Goal: Browse casually

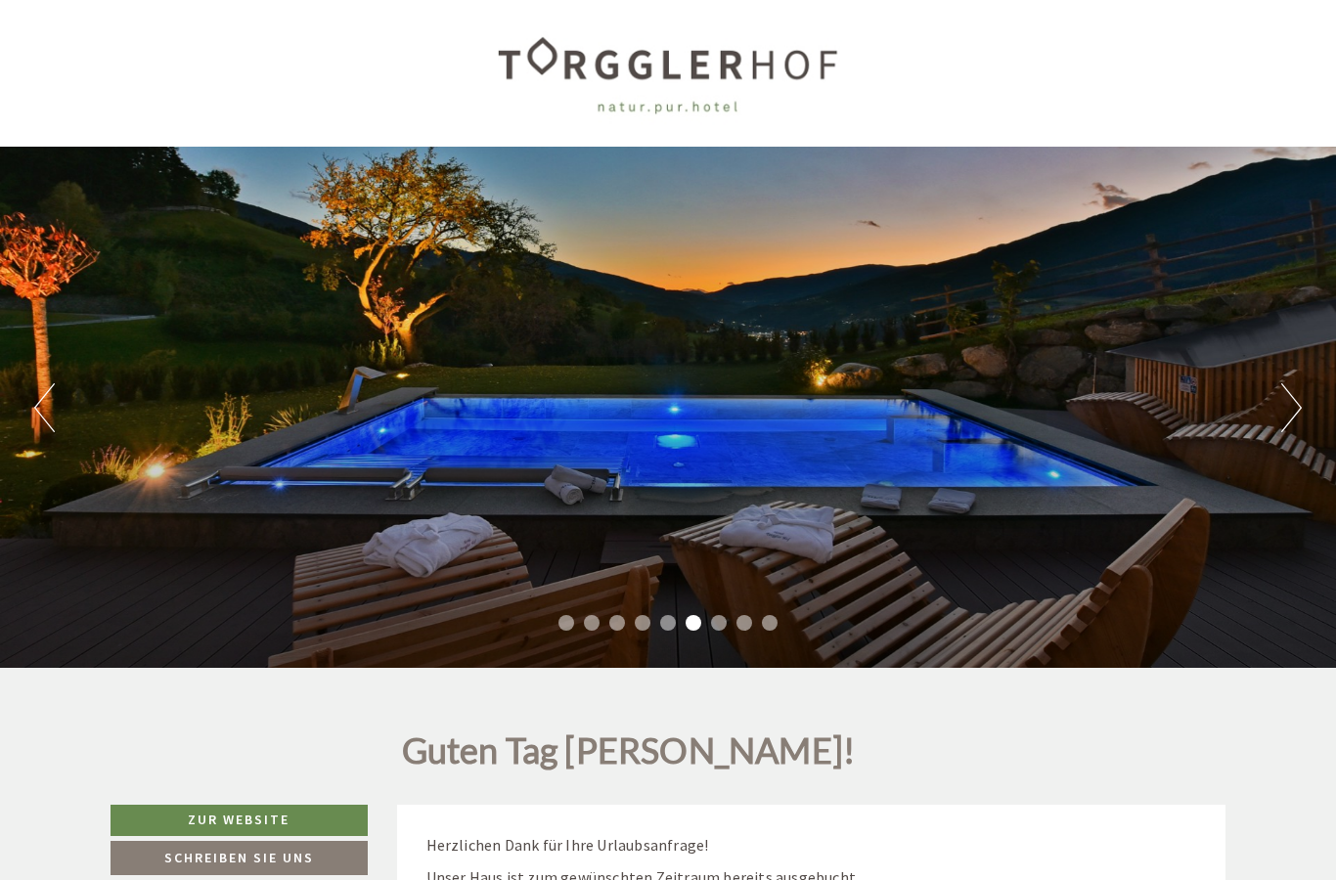
click at [1282, 398] on button "Next" at bounding box center [1291, 407] width 21 height 49
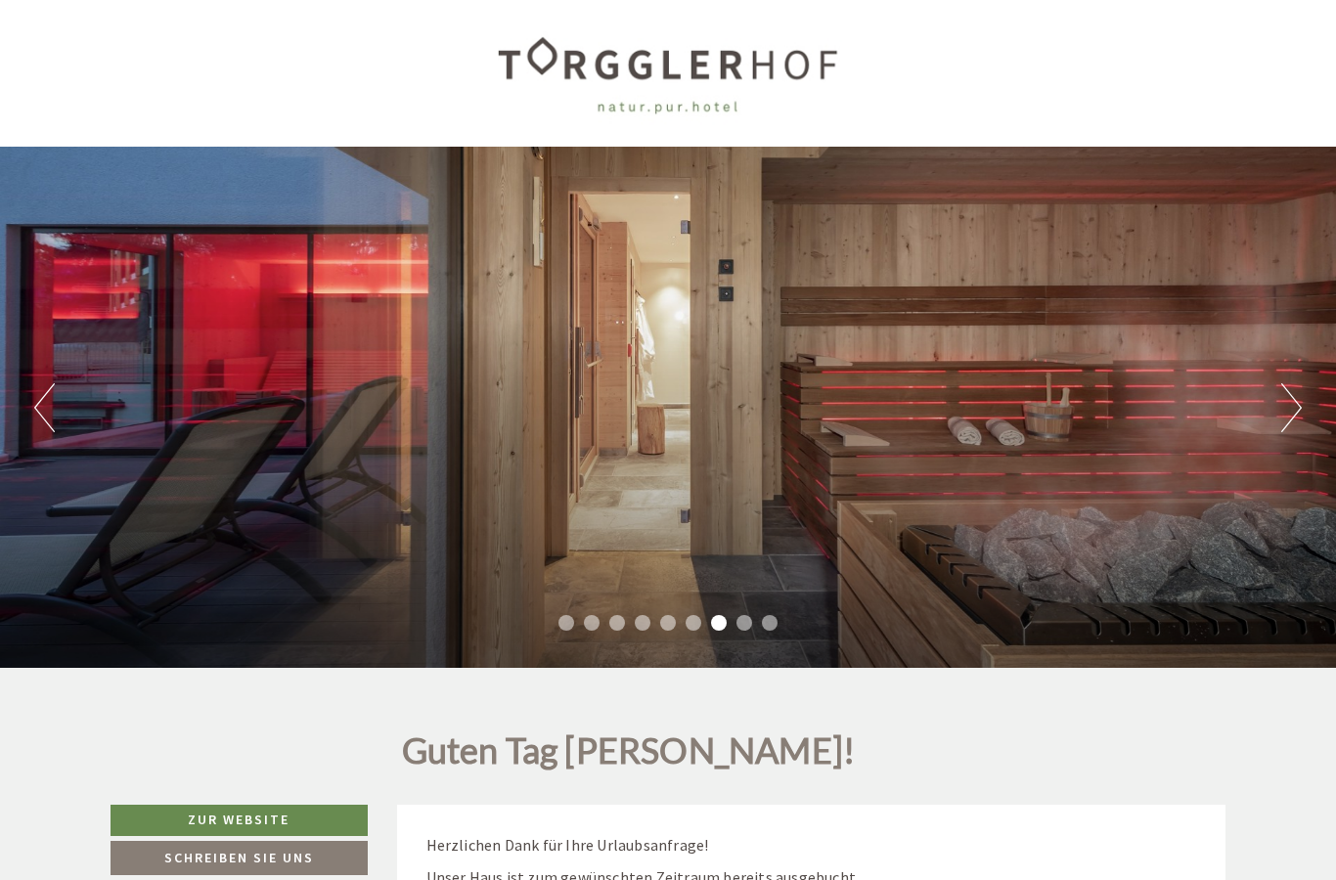
click at [1293, 412] on button "Next" at bounding box center [1291, 407] width 21 height 49
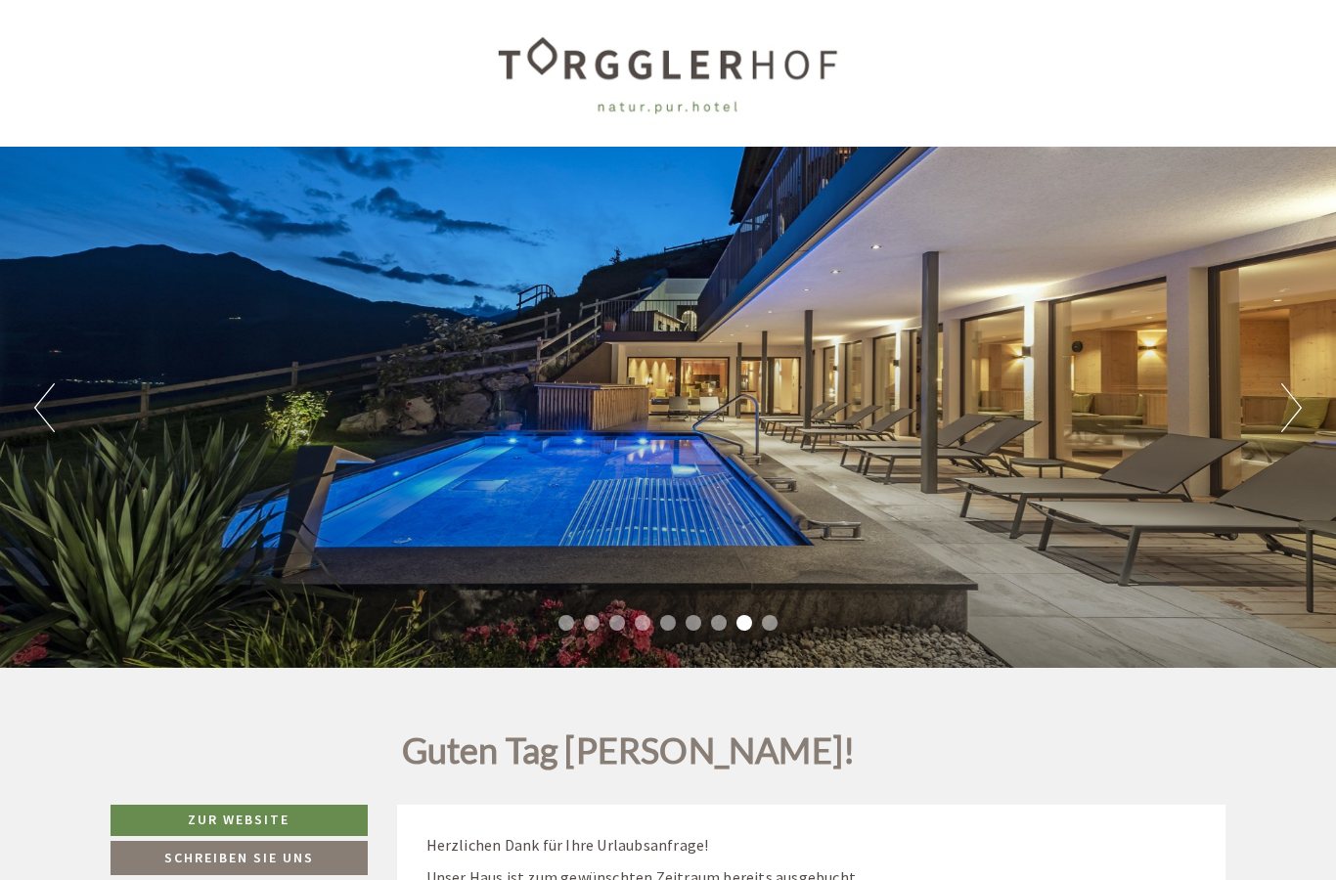
click at [1289, 420] on button "Next" at bounding box center [1291, 407] width 21 height 49
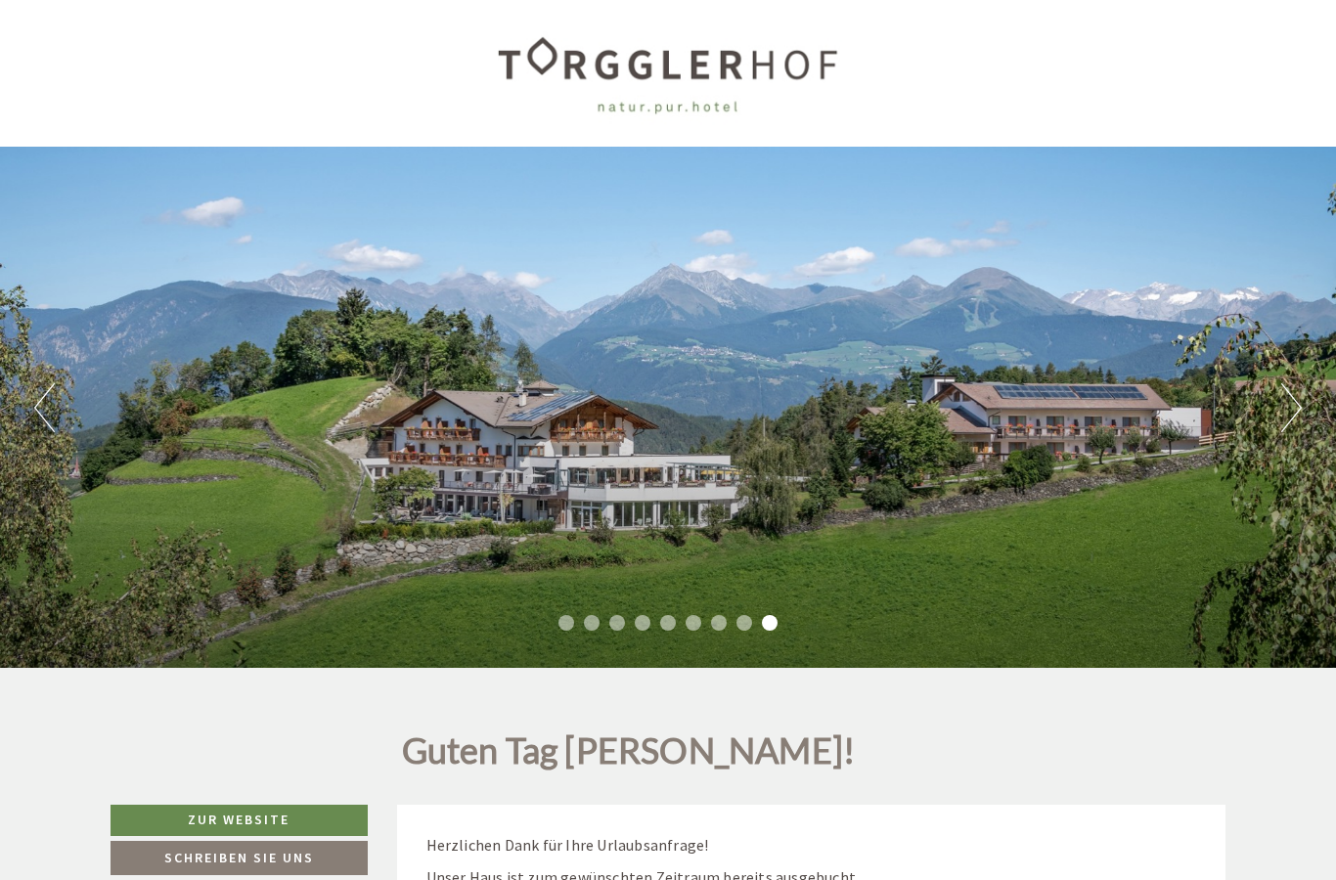
click at [1271, 400] on div "Previous Next 1 2 3 4 5 6 7 8 9" at bounding box center [668, 407] width 1336 height 521
click at [1294, 409] on button "Next" at bounding box center [1291, 407] width 21 height 49
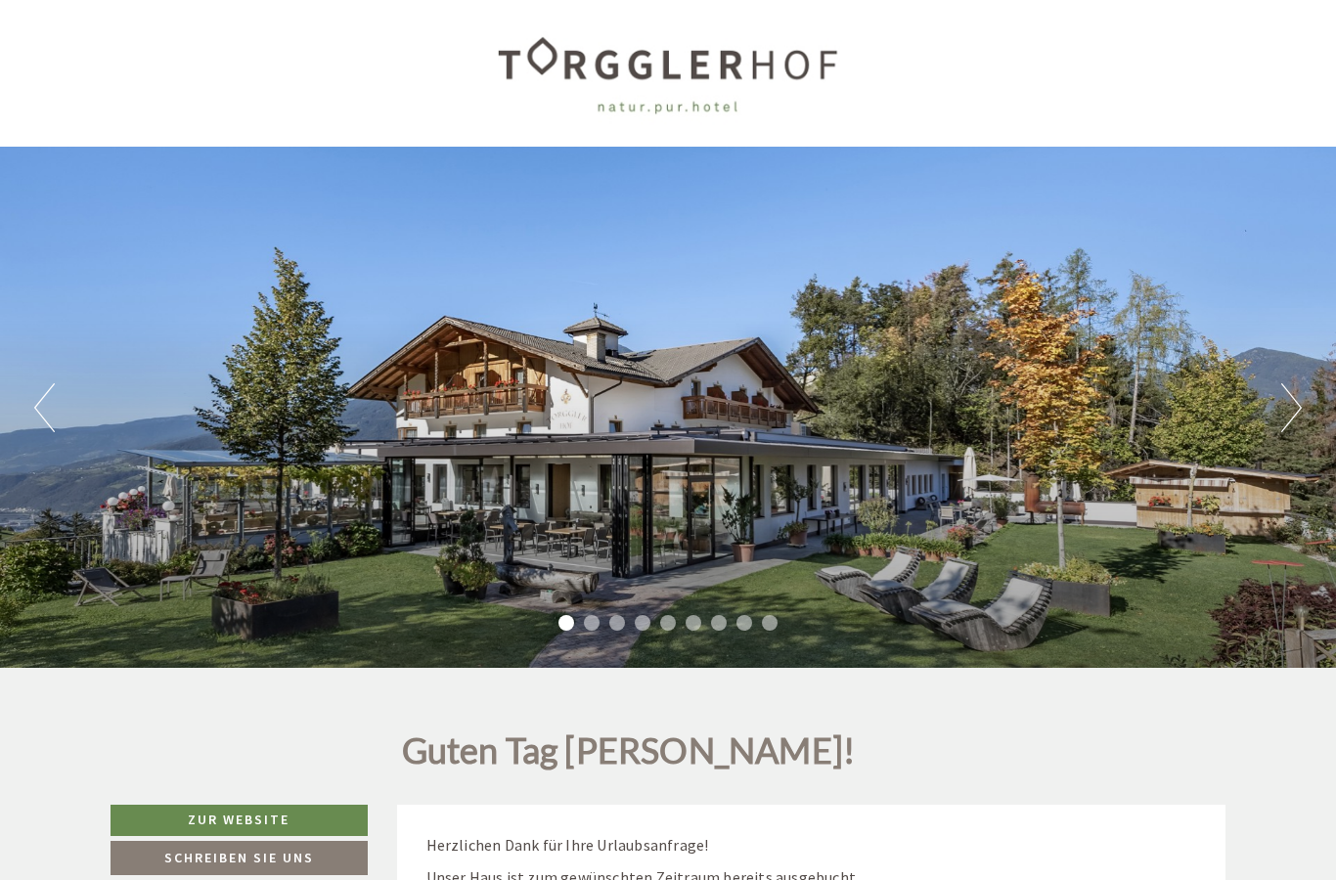
click at [1292, 393] on button "Next" at bounding box center [1291, 407] width 21 height 49
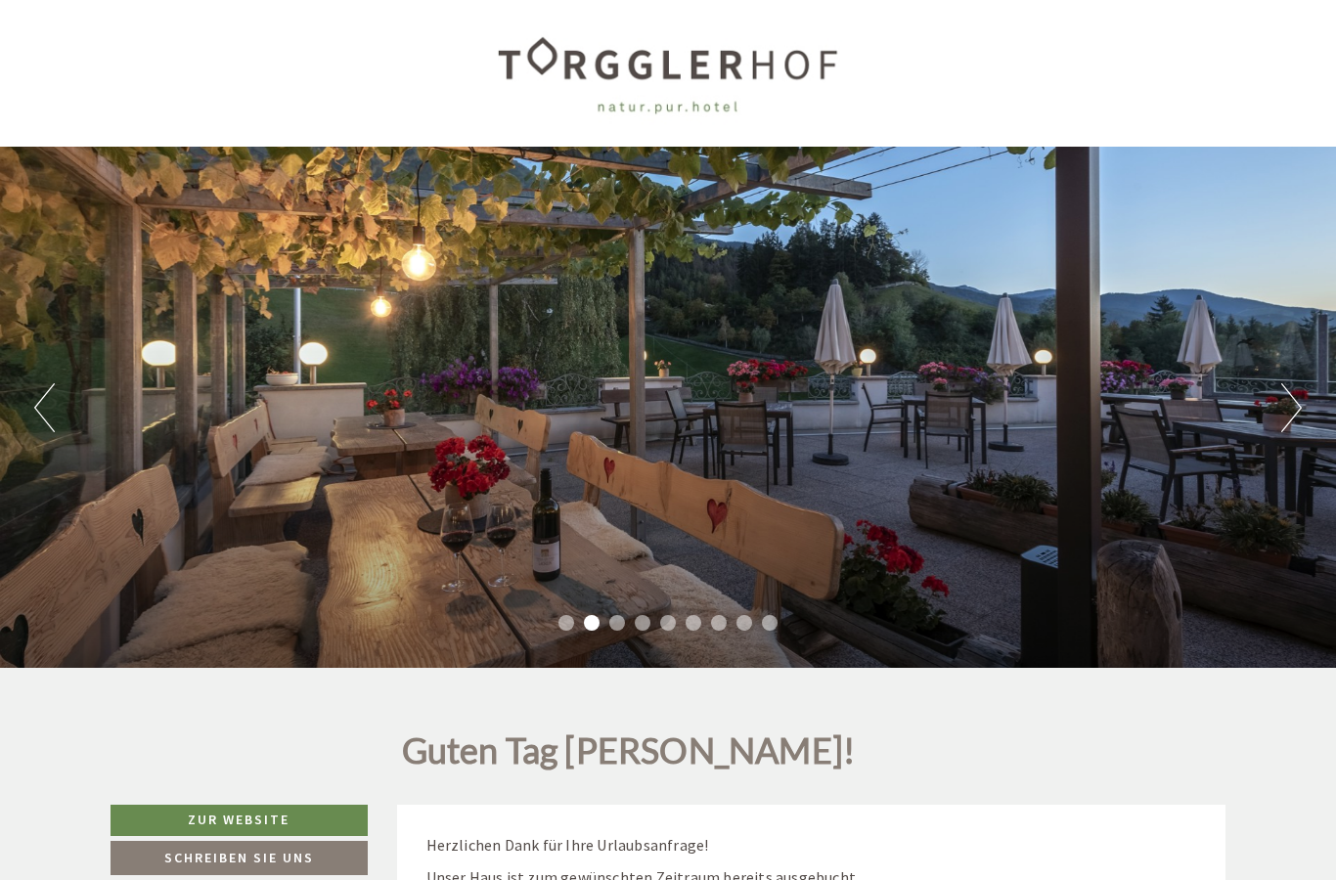
click at [1283, 416] on button "Next" at bounding box center [1291, 407] width 21 height 49
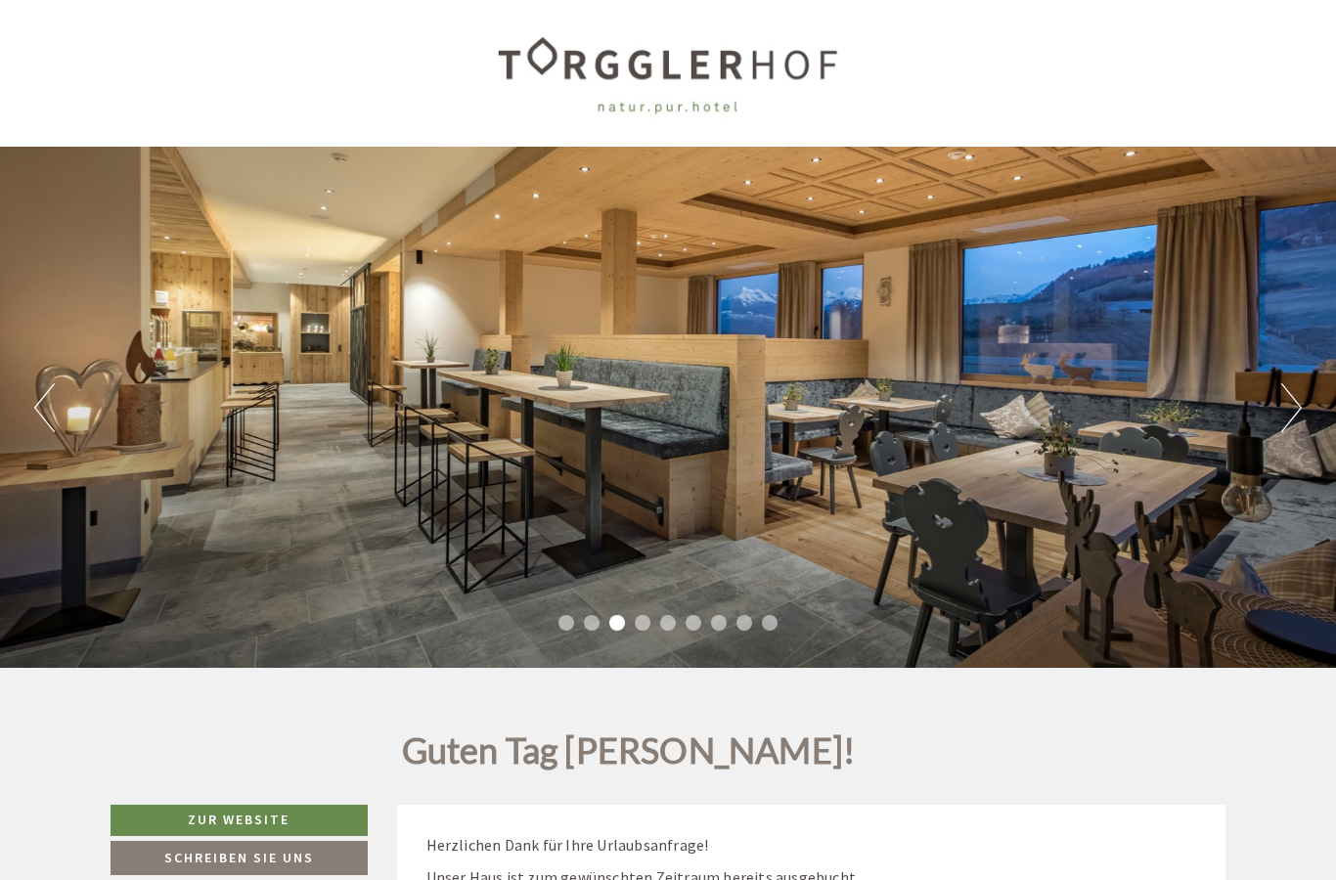
click at [1286, 407] on button "Next" at bounding box center [1291, 407] width 21 height 49
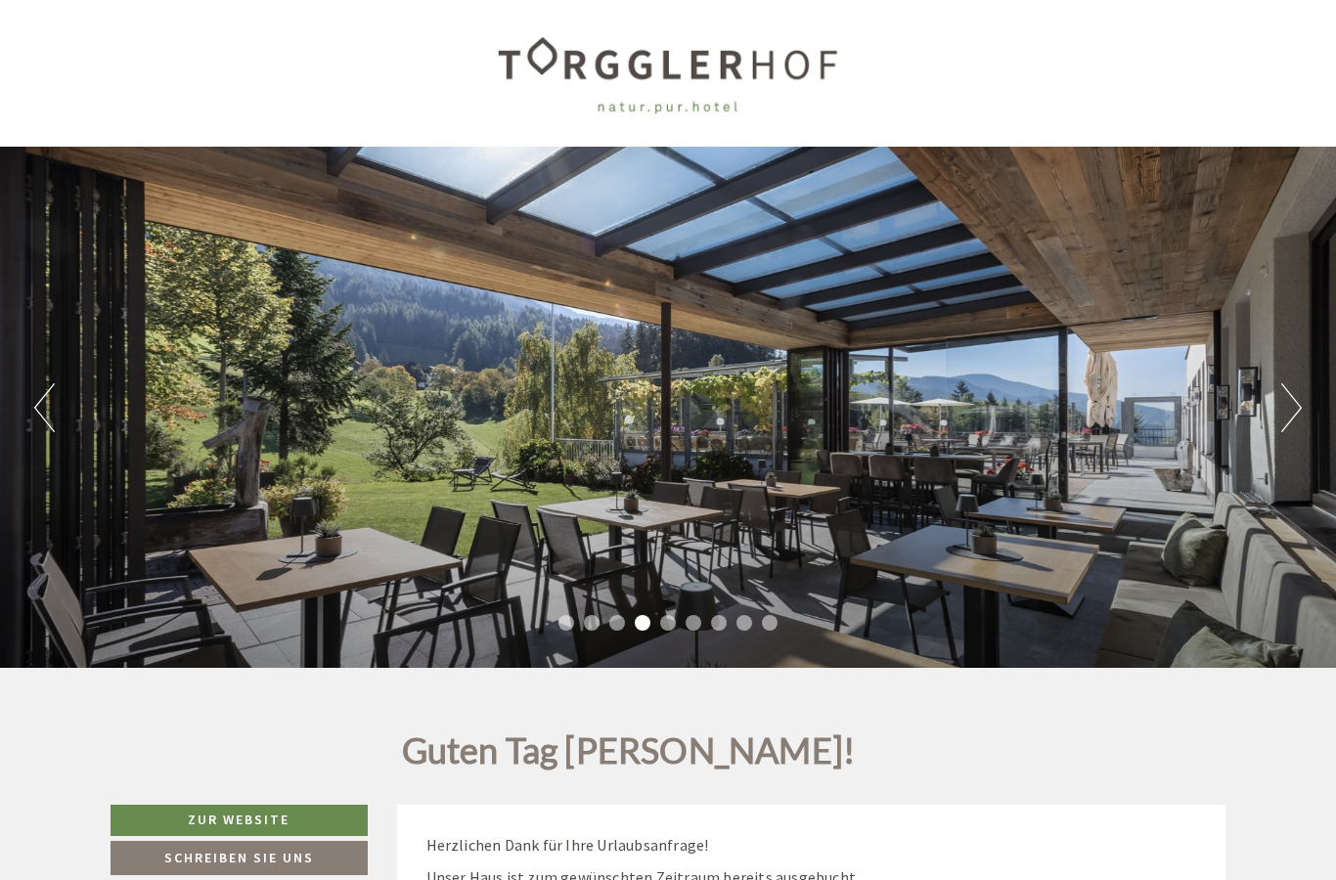
click at [1296, 430] on button "Next" at bounding box center [1291, 407] width 21 height 49
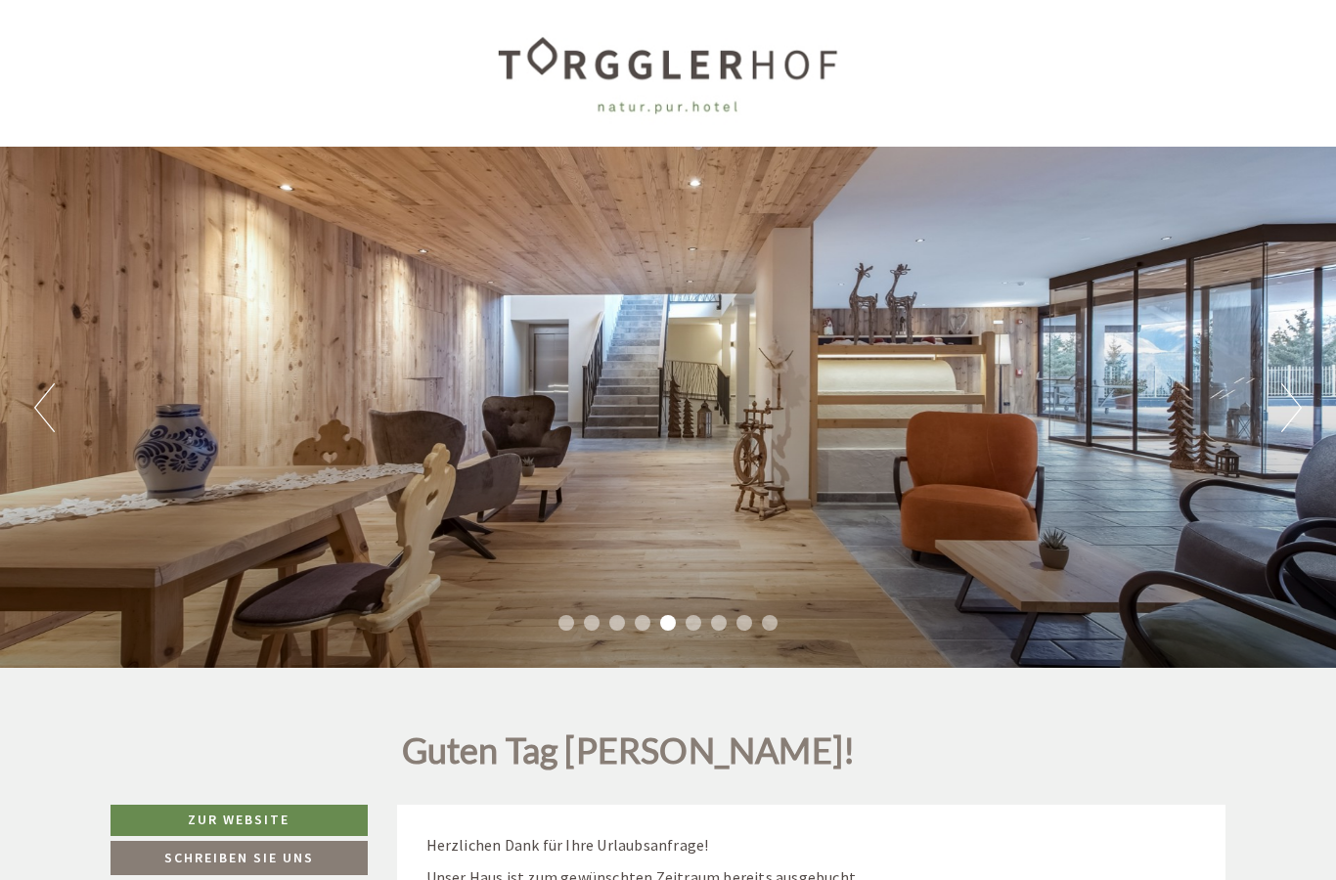
click at [1293, 408] on button "Next" at bounding box center [1291, 407] width 21 height 49
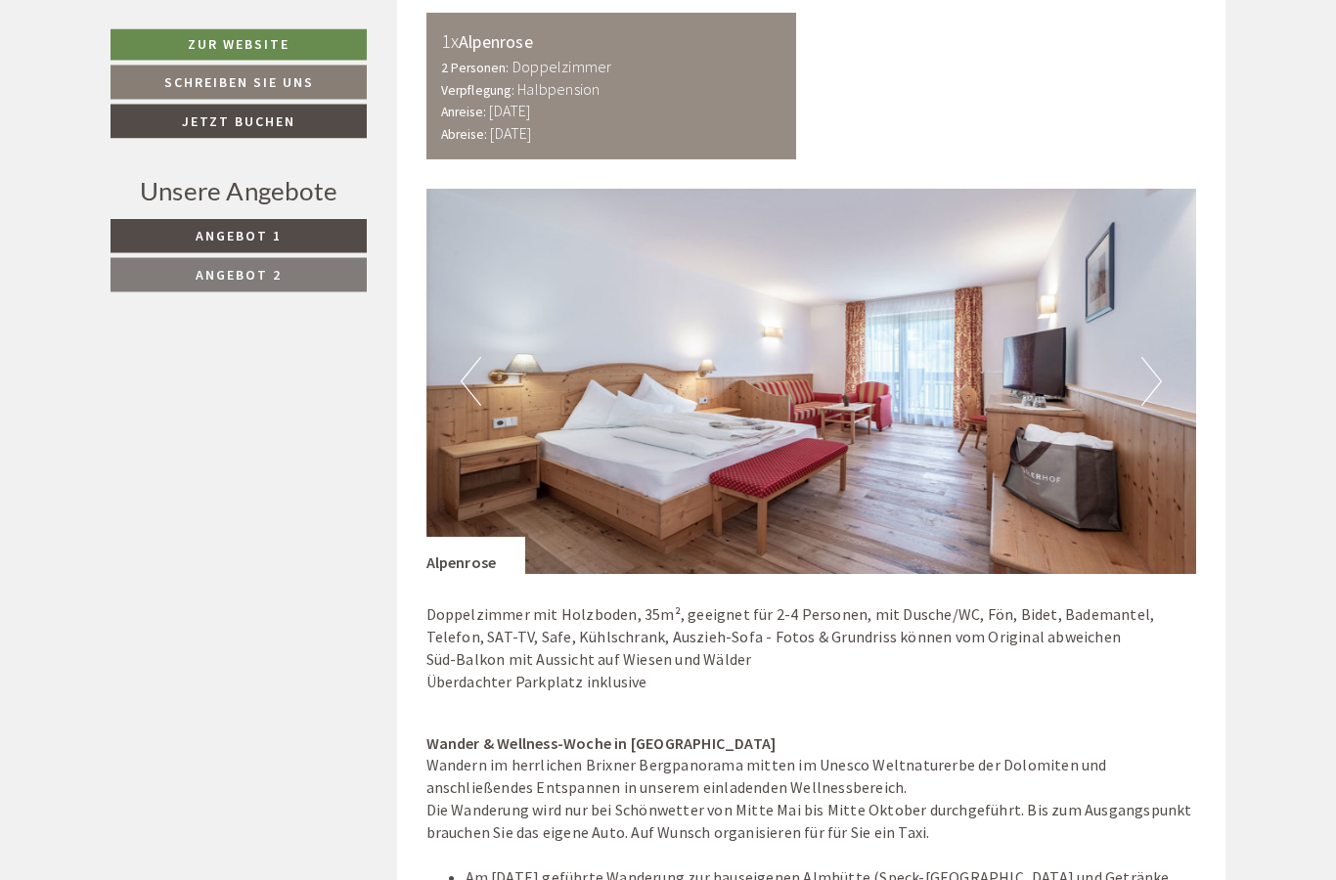
scroll to position [3309, 0]
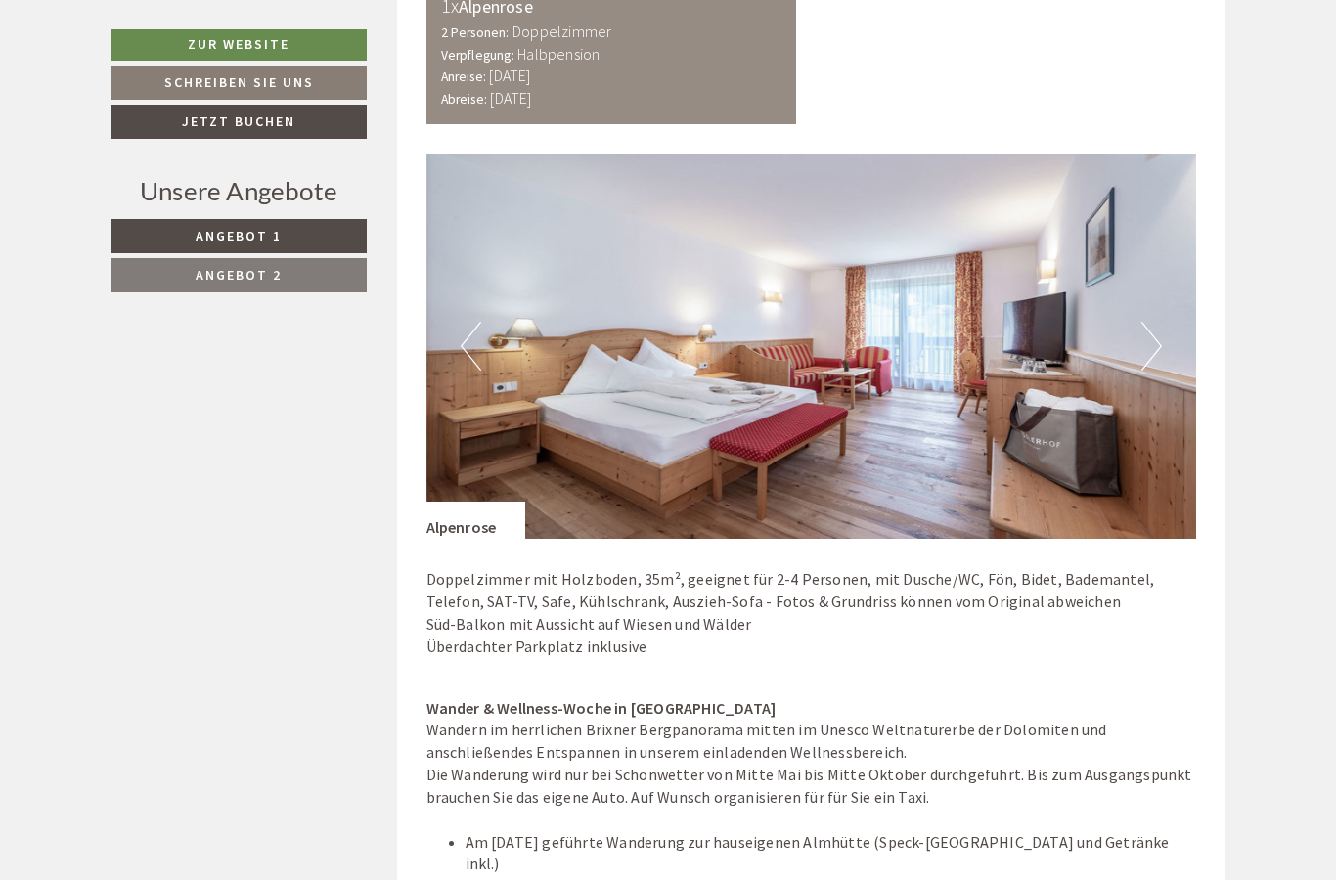
click at [1146, 322] on button "Next" at bounding box center [1151, 346] width 21 height 49
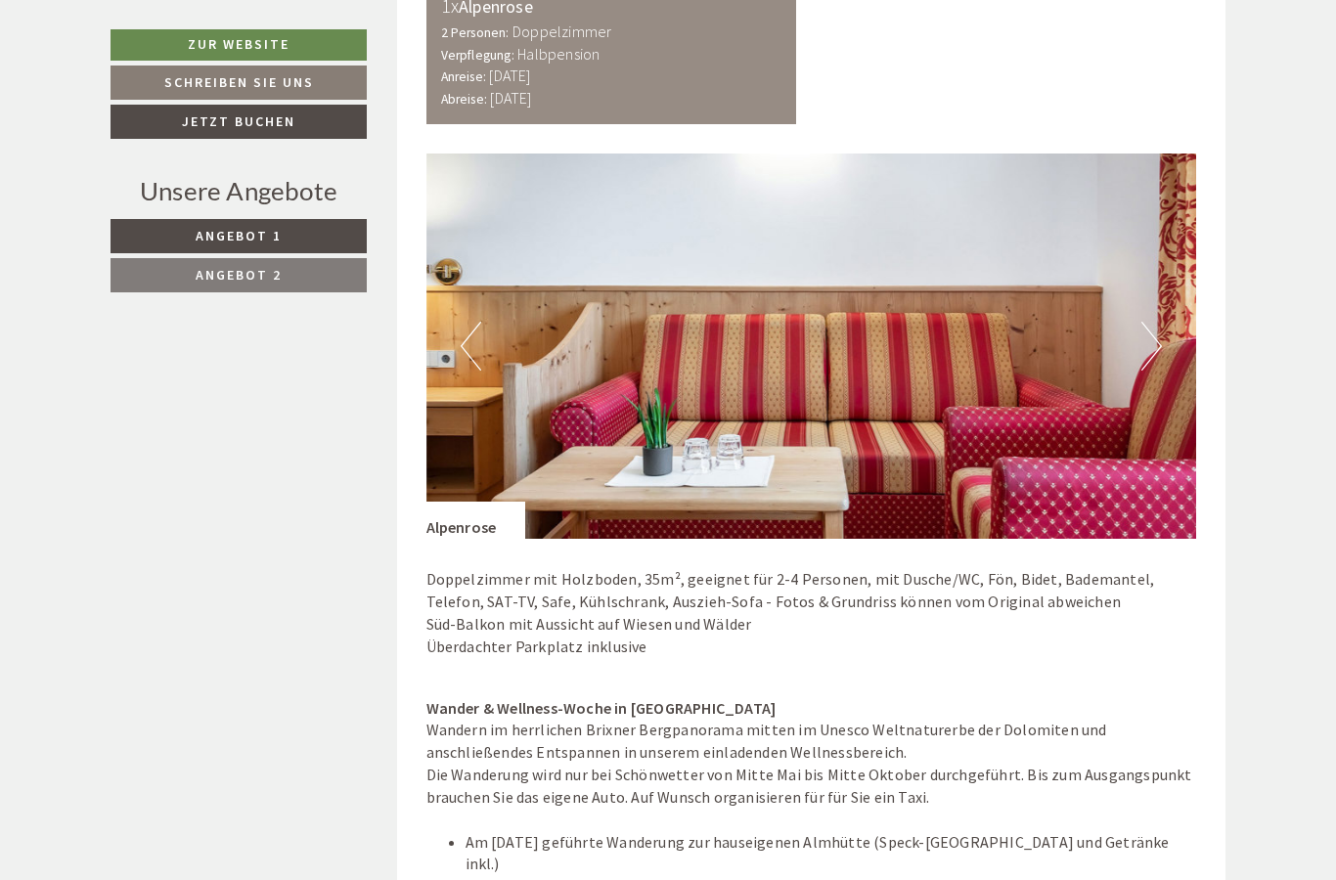
click at [1149, 322] on button "Next" at bounding box center [1151, 346] width 21 height 49
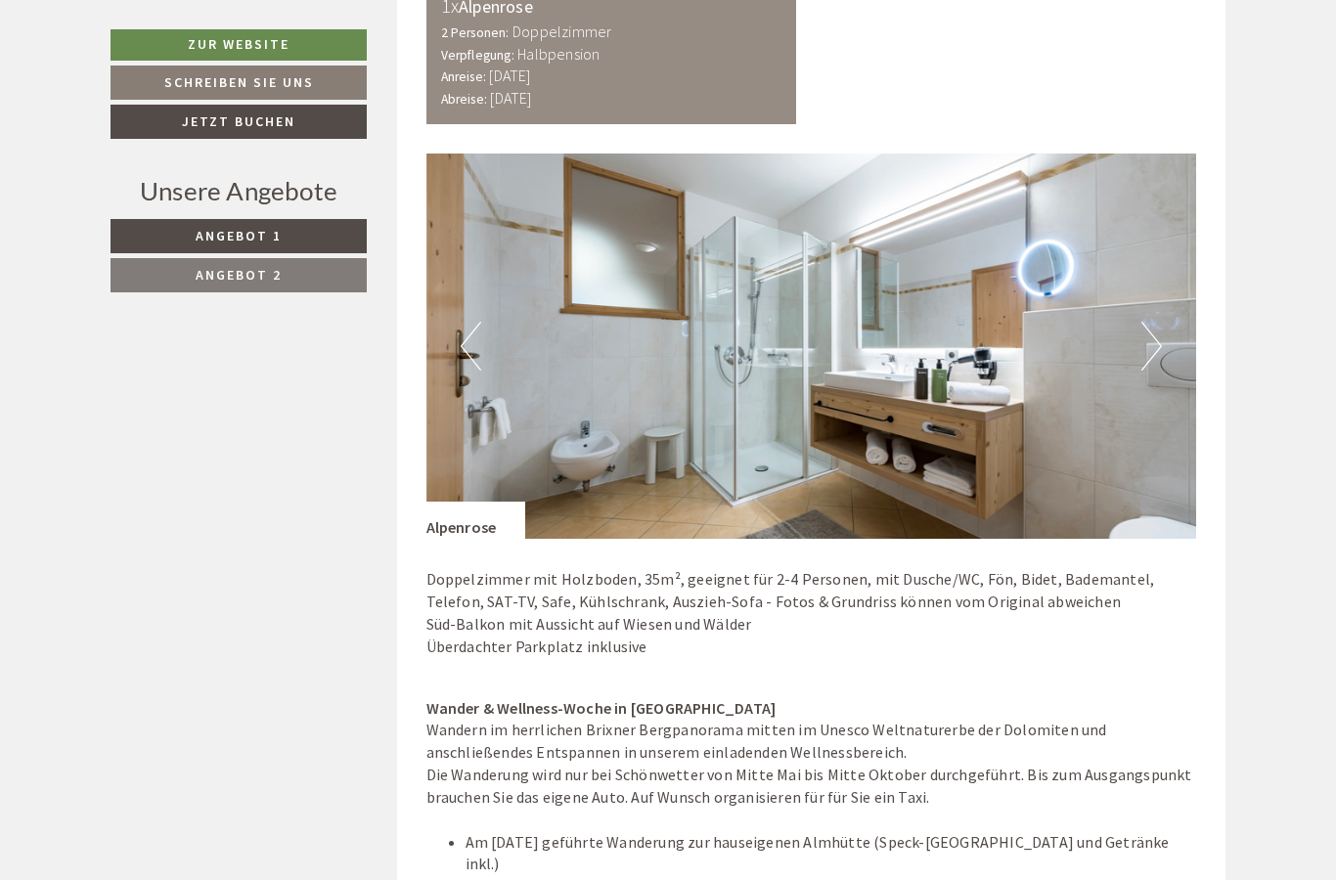
click at [1153, 322] on button "Next" at bounding box center [1151, 346] width 21 height 49
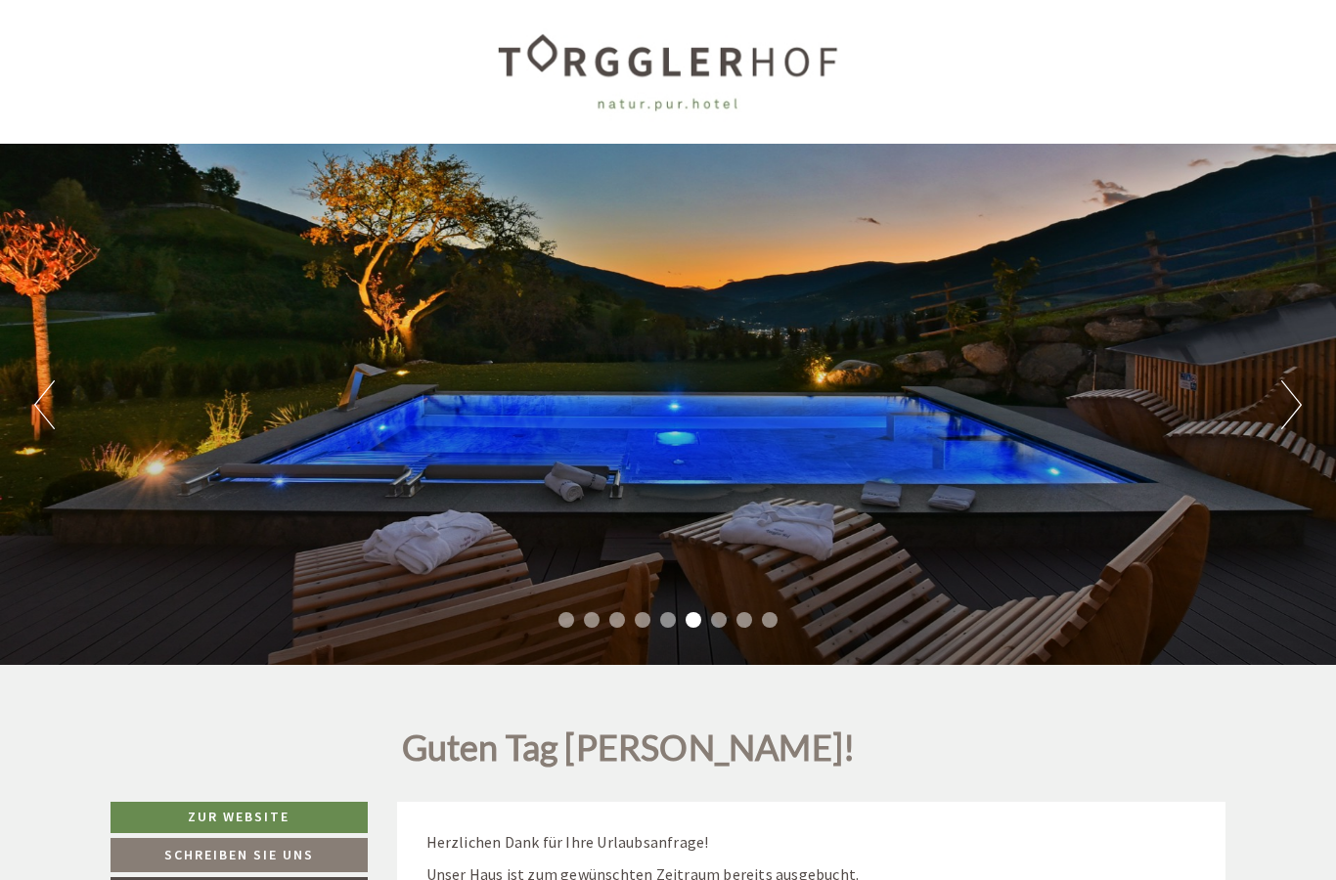
scroll to position [0, 0]
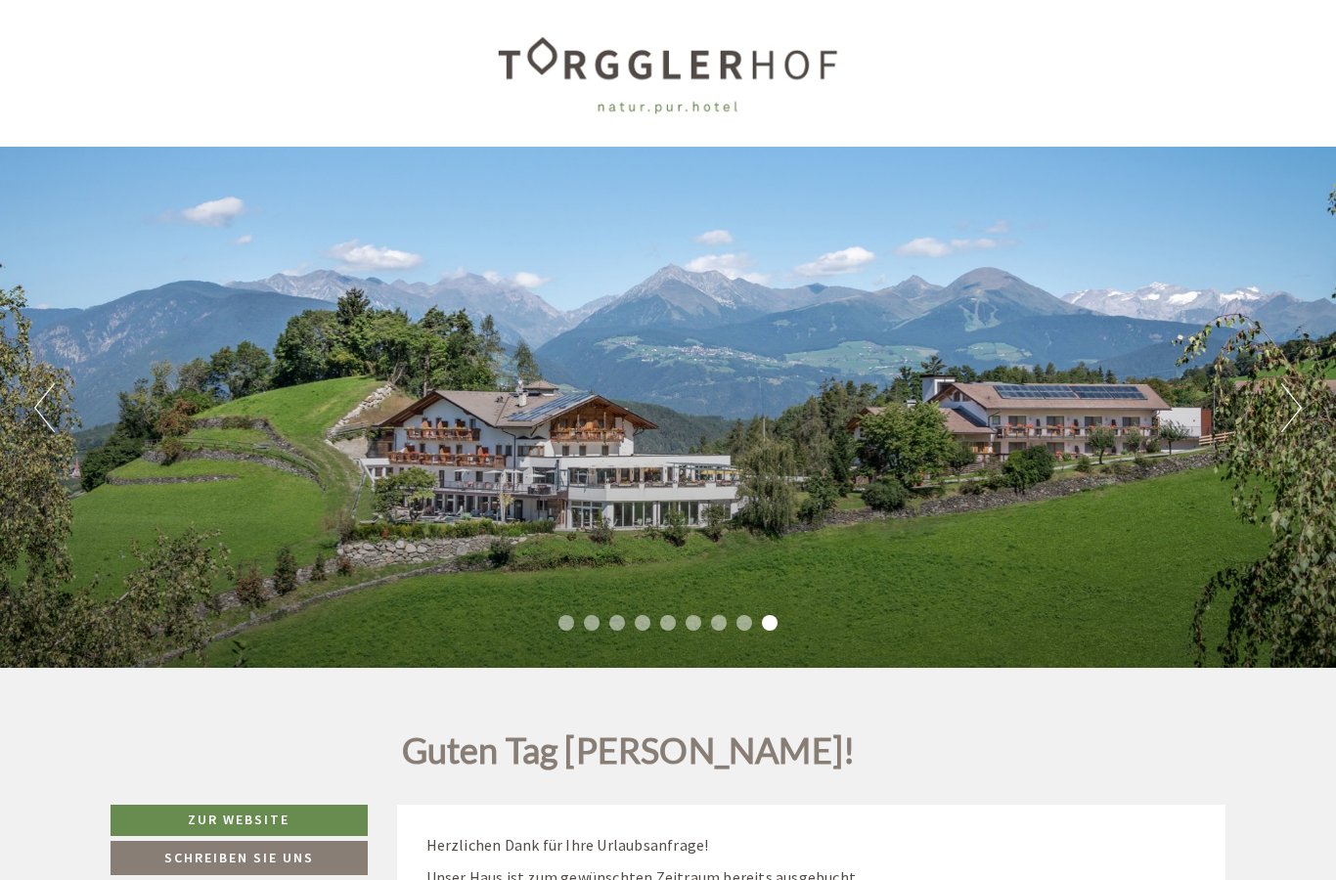
click at [1293, 427] on button "Next" at bounding box center [1291, 407] width 21 height 49
click at [1286, 426] on button "Next" at bounding box center [1291, 407] width 21 height 49
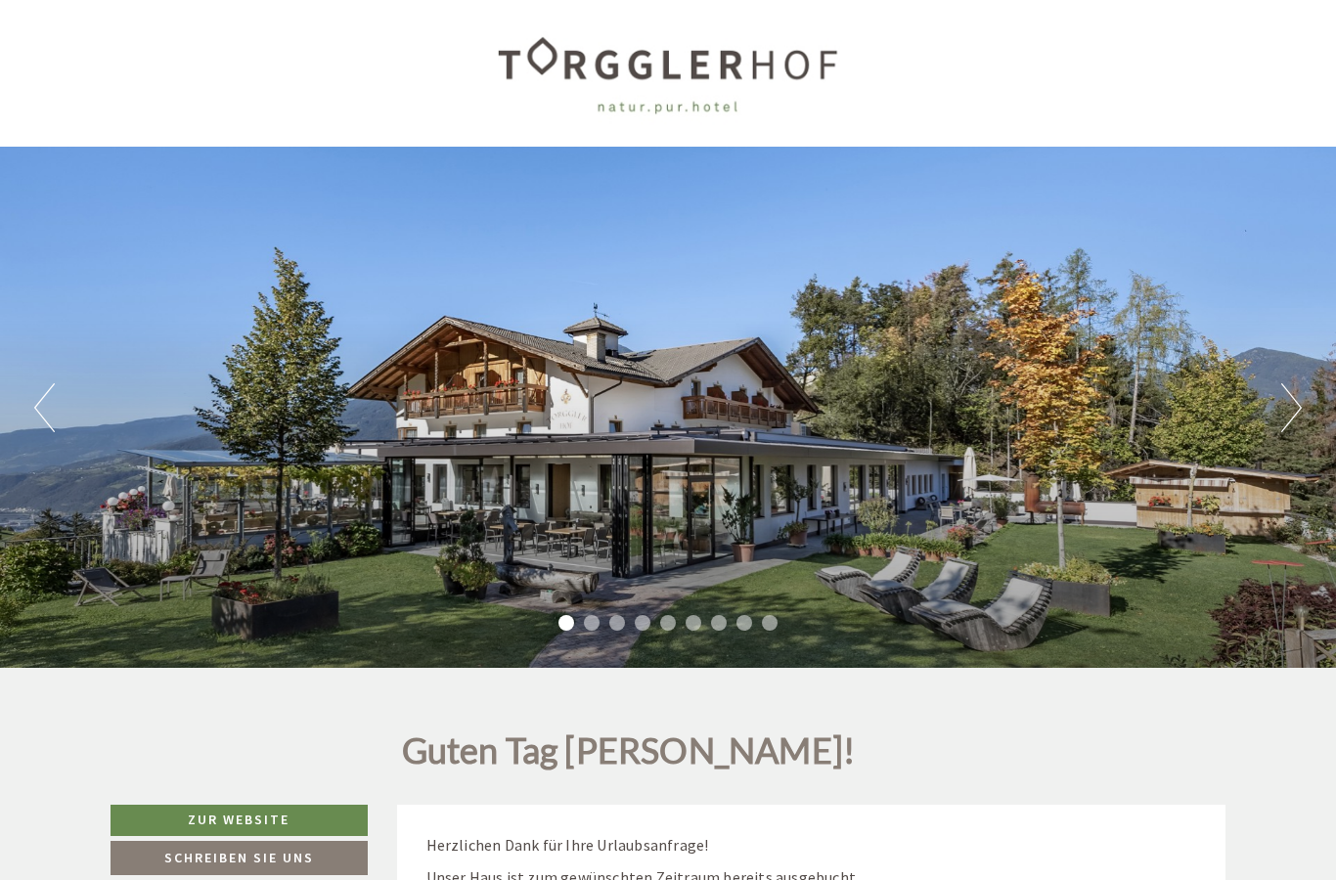
click at [1282, 427] on button "Next" at bounding box center [1291, 407] width 21 height 49
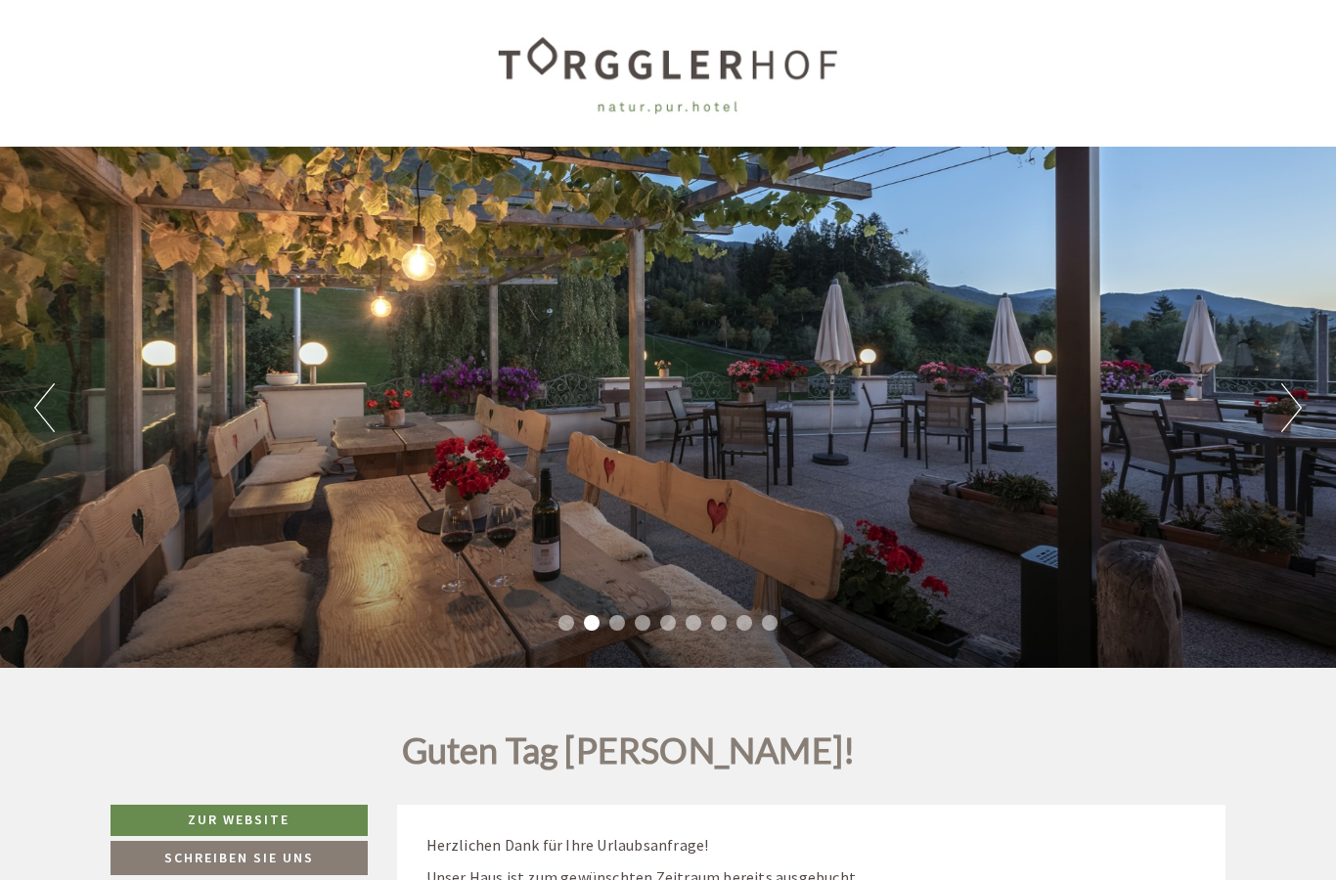
click at [1296, 421] on button "Next" at bounding box center [1291, 407] width 21 height 49
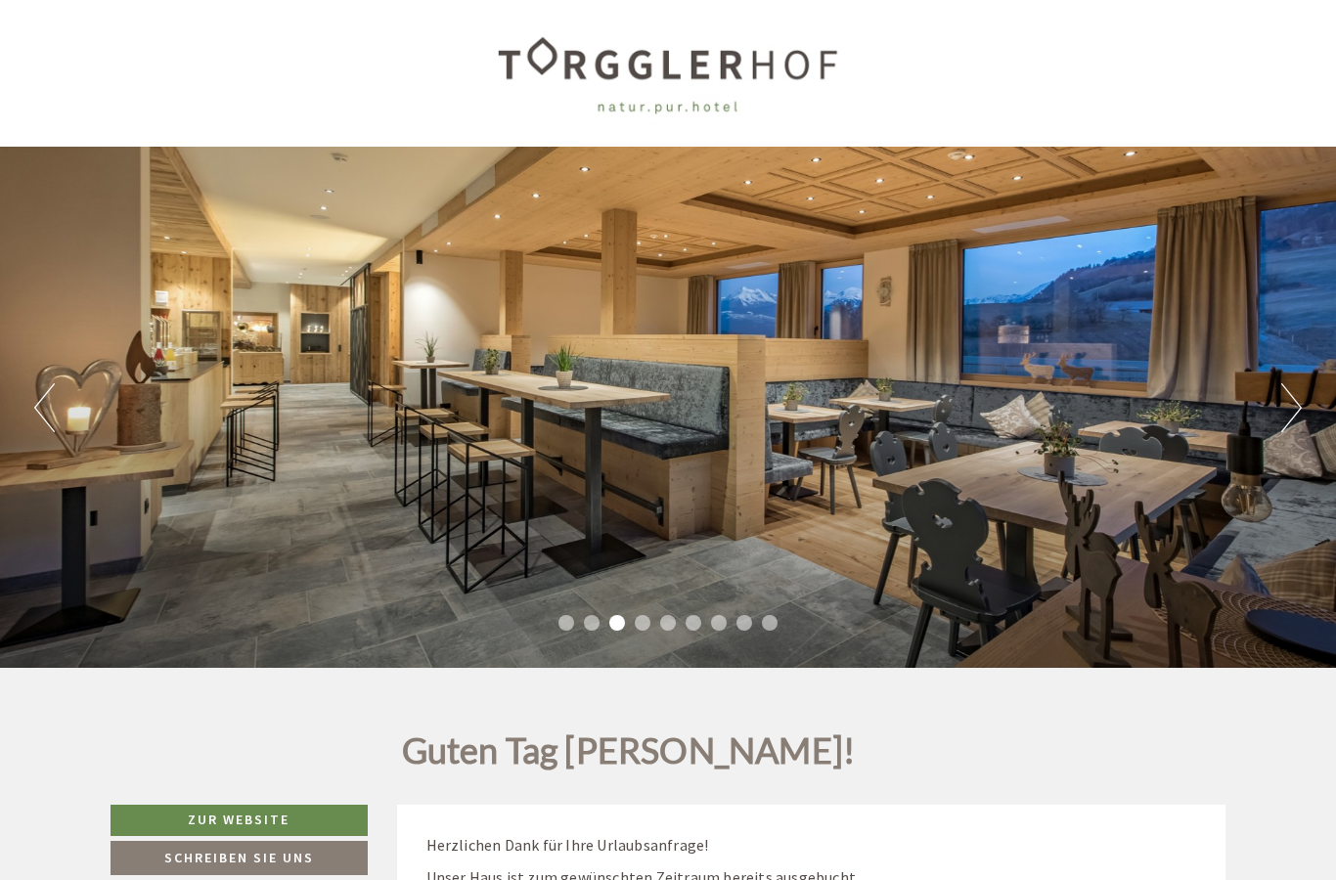
click at [52, 410] on button "Previous" at bounding box center [44, 407] width 21 height 49
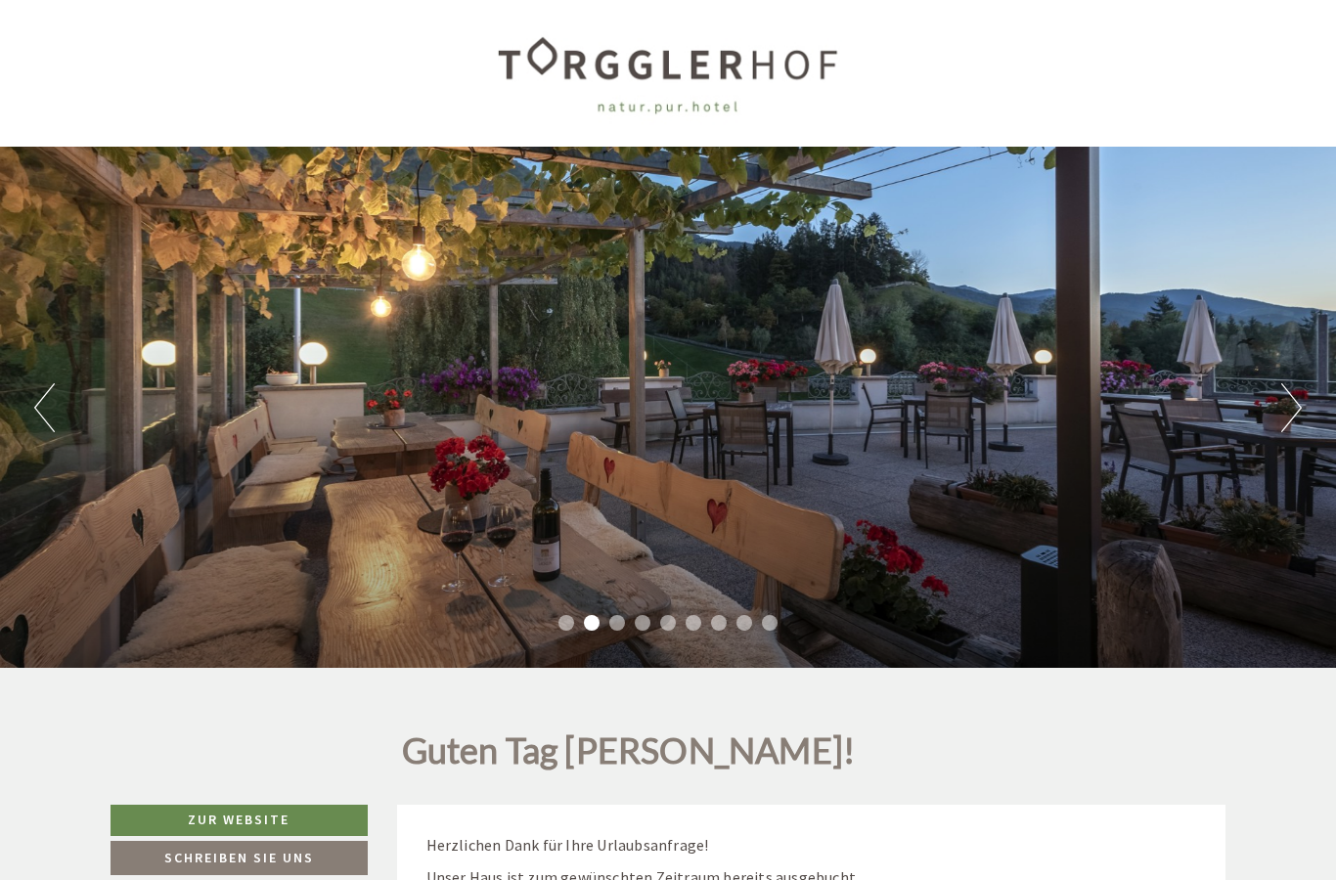
click at [1323, 412] on div "Previous Next 1 2 3 4 5 6 7 8 9" at bounding box center [668, 407] width 1336 height 521
click at [1301, 414] on button "Next" at bounding box center [1291, 407] width 21 height 49
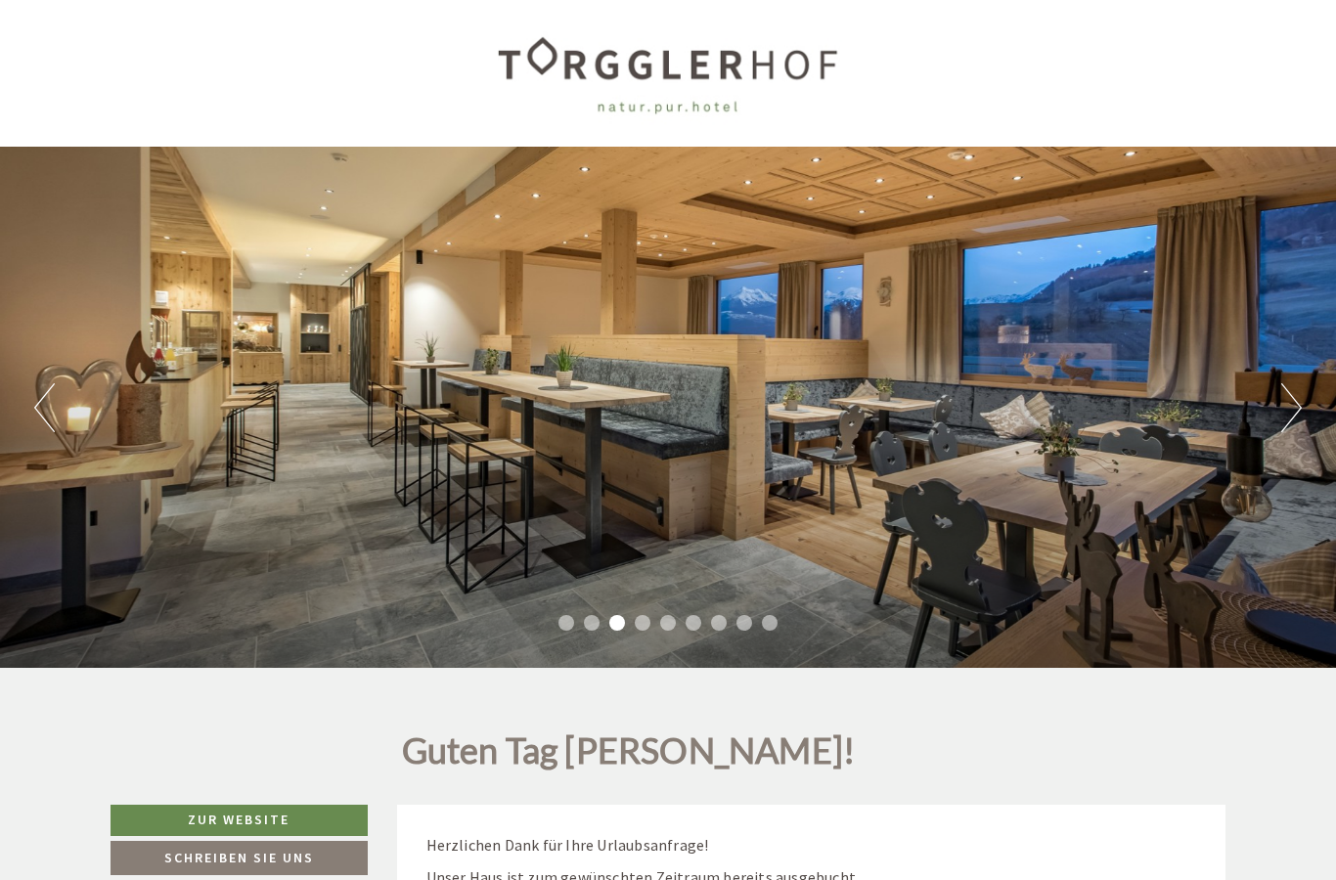
click at [1294, 421] on button "Next" at bounding box center [1291, 407] width 21 height 49
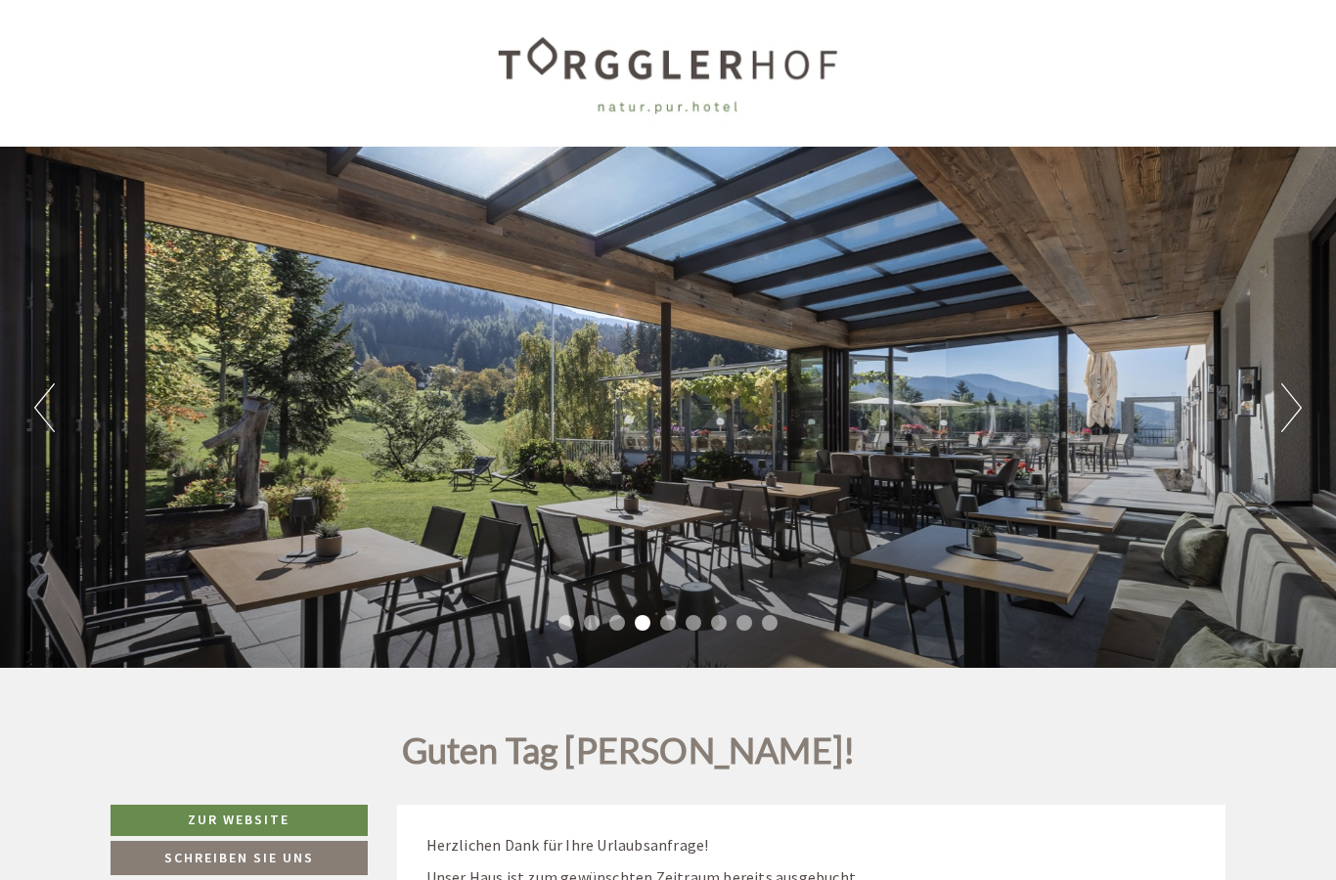
click at [1289, 420] on button "Next" at bounding box center [1291, 407] width 21 height 49
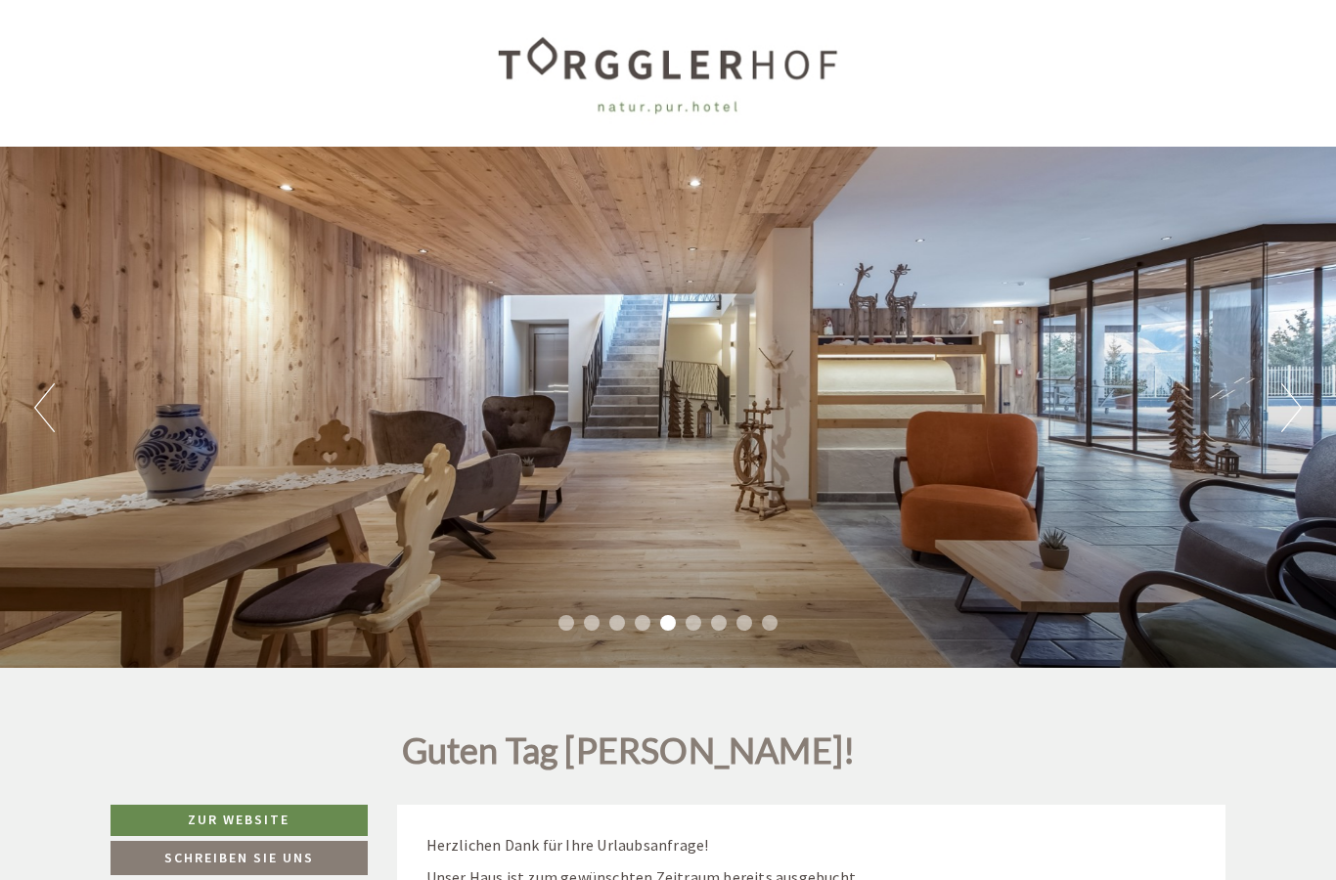
click at [1300, 418] on button "Next" at bounding box center [1291, 407] width 21 height 49
